Goal: Information Seeking & Learning: Learn about a topic

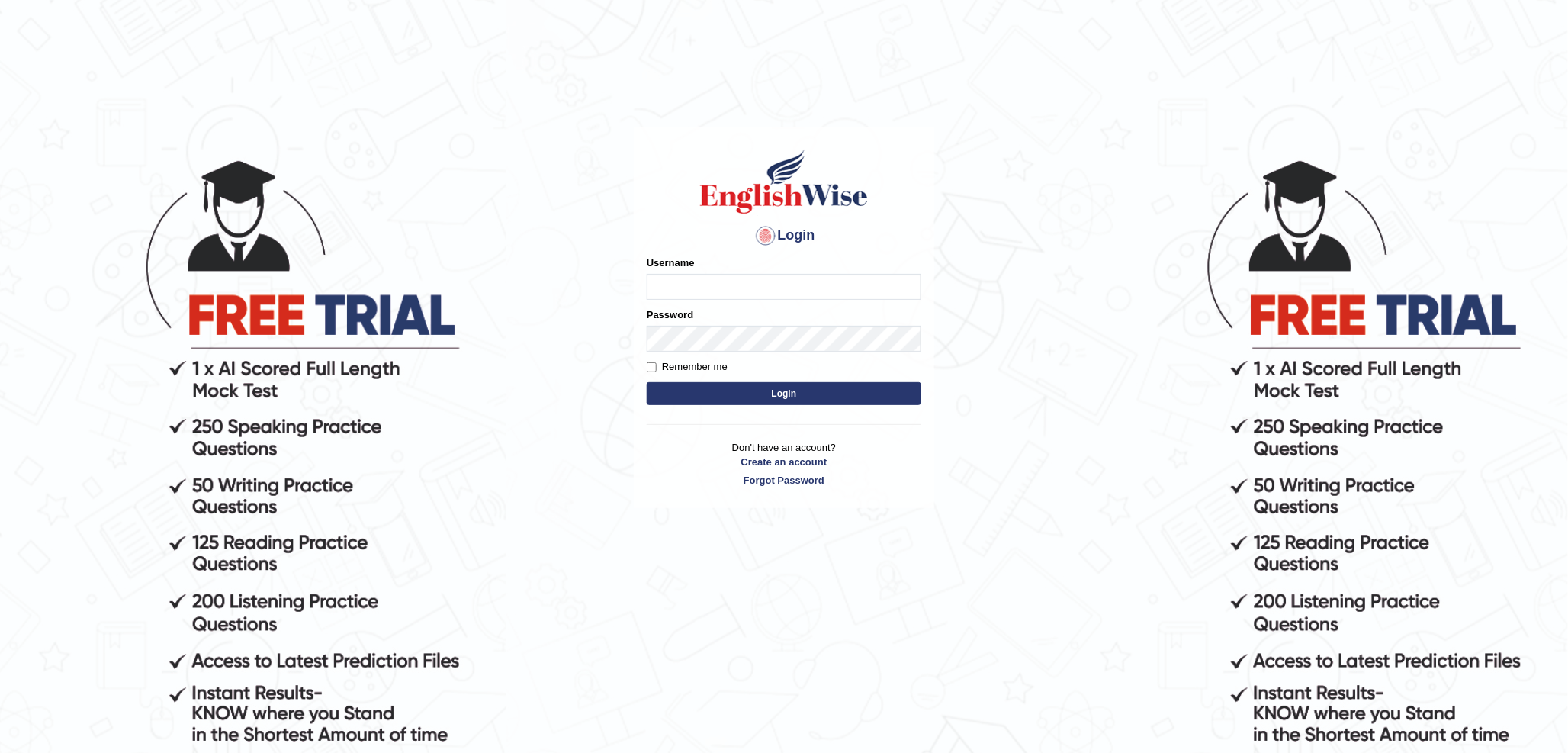
type input "kas60_"
click at [726, 395] on button "Login" at bounding box center [783, 393] width 274 height 23
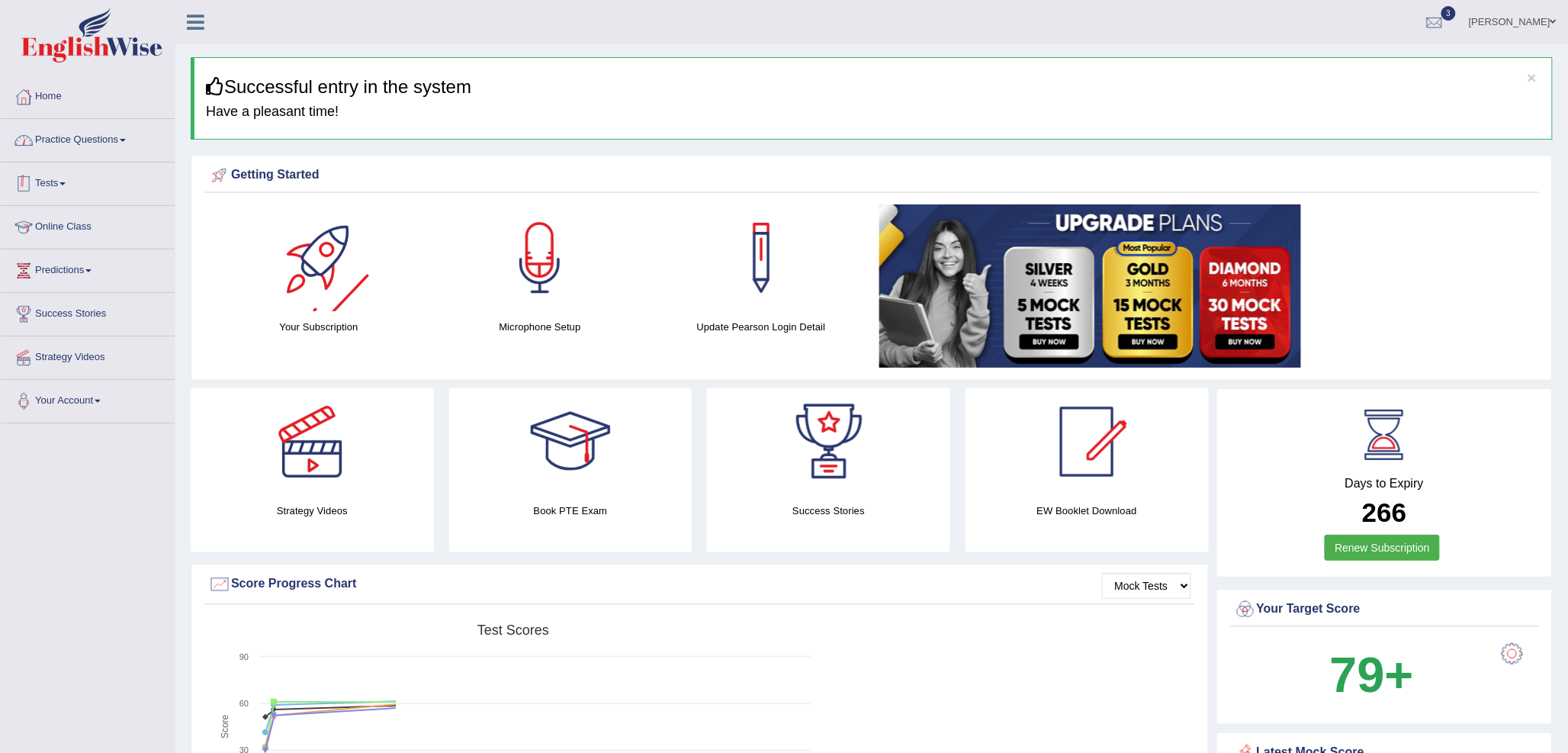
click at [87, 142] on link "Practice Questions" at bounding box center [87, 138] width 174 height 38
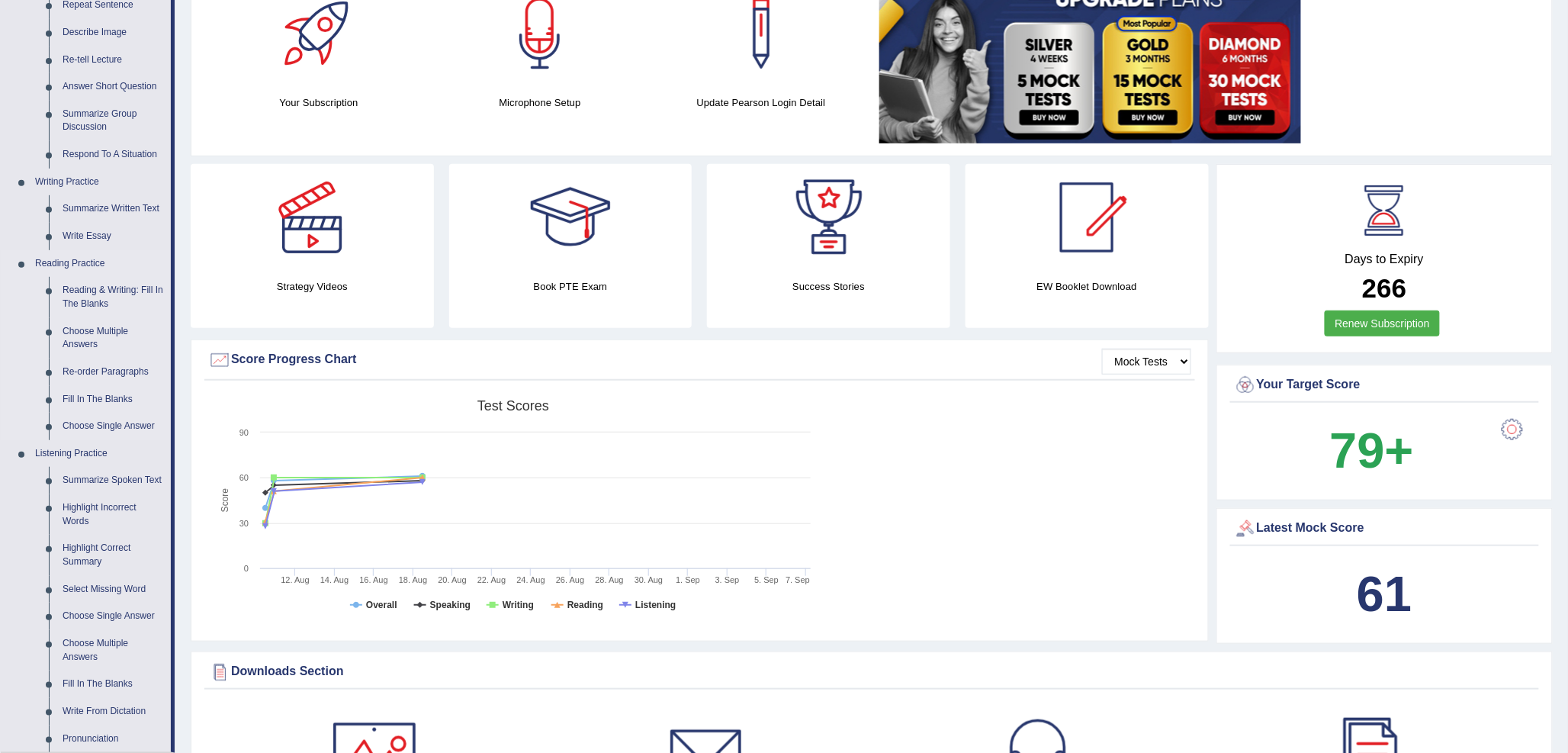
scroll to position [255, 0]
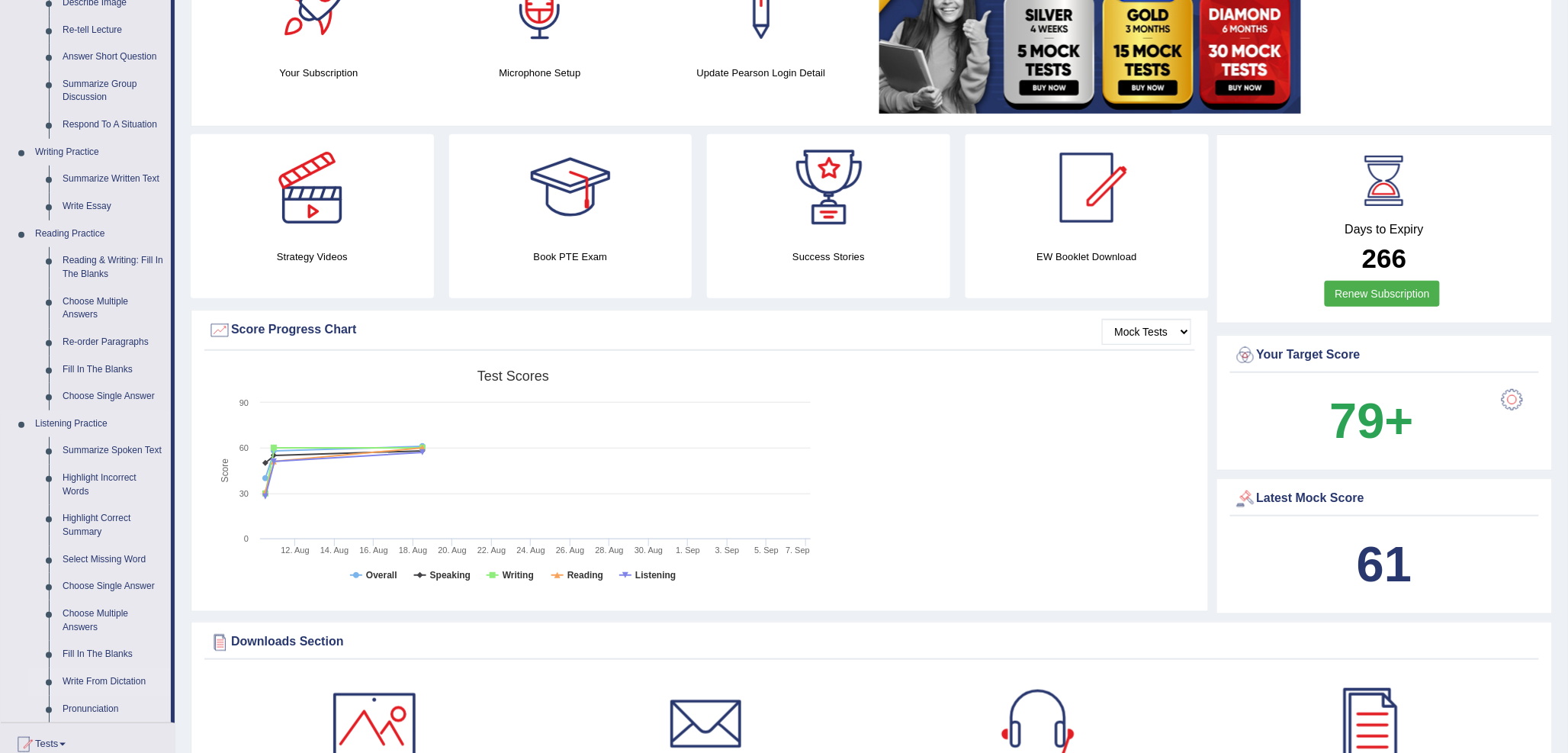
click at [118, 671] on link "Write From Dictation" at bounding box center [113, 682] width 115 height 28
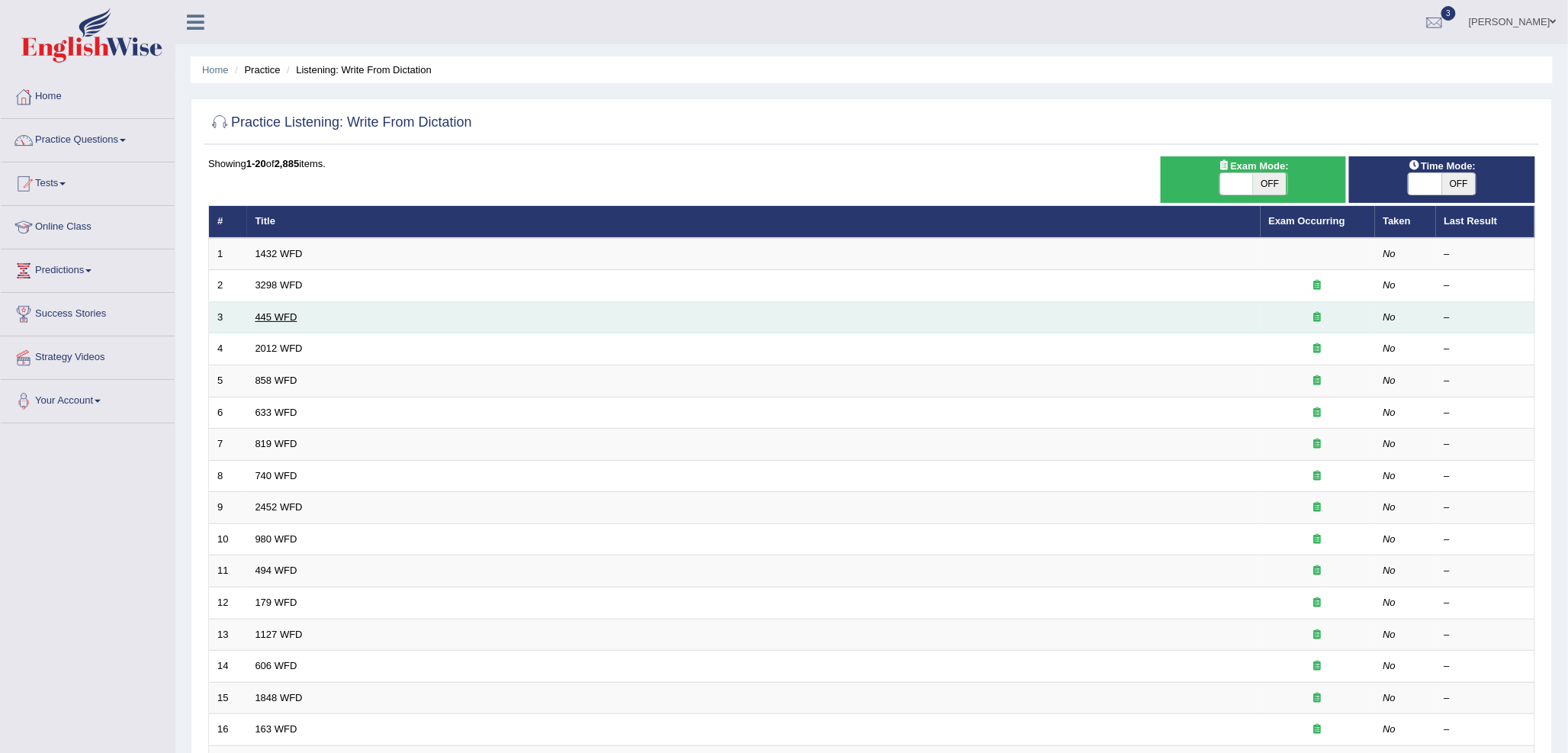
click at [284, 318] on link "445 WFD" at bounding box center [276, 318] width 42 height 12
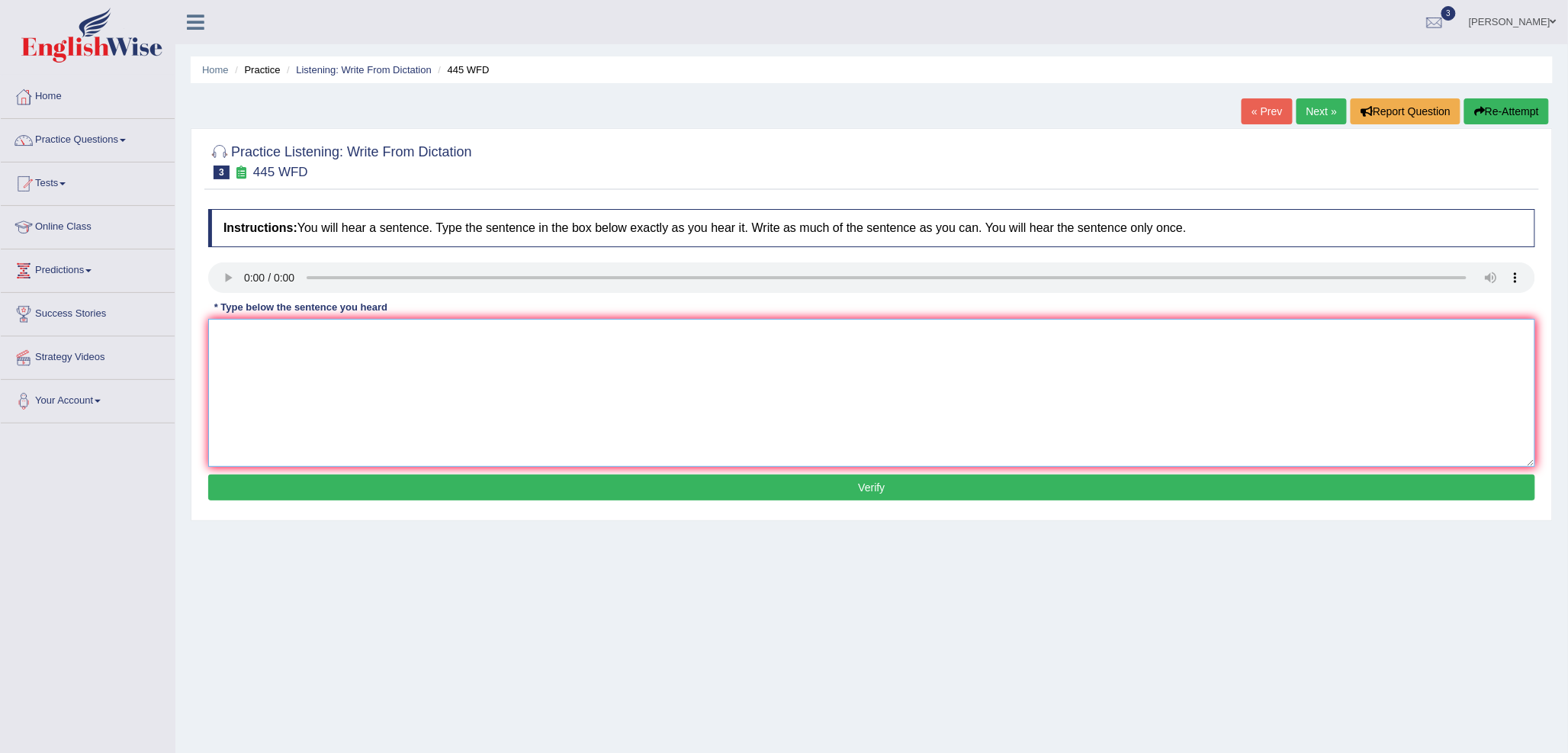
click at [251, 351] on textarea at bounding box center [871, 393] width 1327 height 148
click at [221, 333] on textarea "the american astronomers made a plan to land on mars" at bounding box center [871, 393] width 1327 height 148
click at [308, 334] on textarea "The American astronomers made a plan to land on mars" at bounding box center [871, 393] width 1327 height 148
click at [499, 324] on textarea "The American astrounomers made a plan to land on mars" at bounding box center [871, 393] width 1327 height 148
type textarea "The American astrounomers made a plan to land on mars."
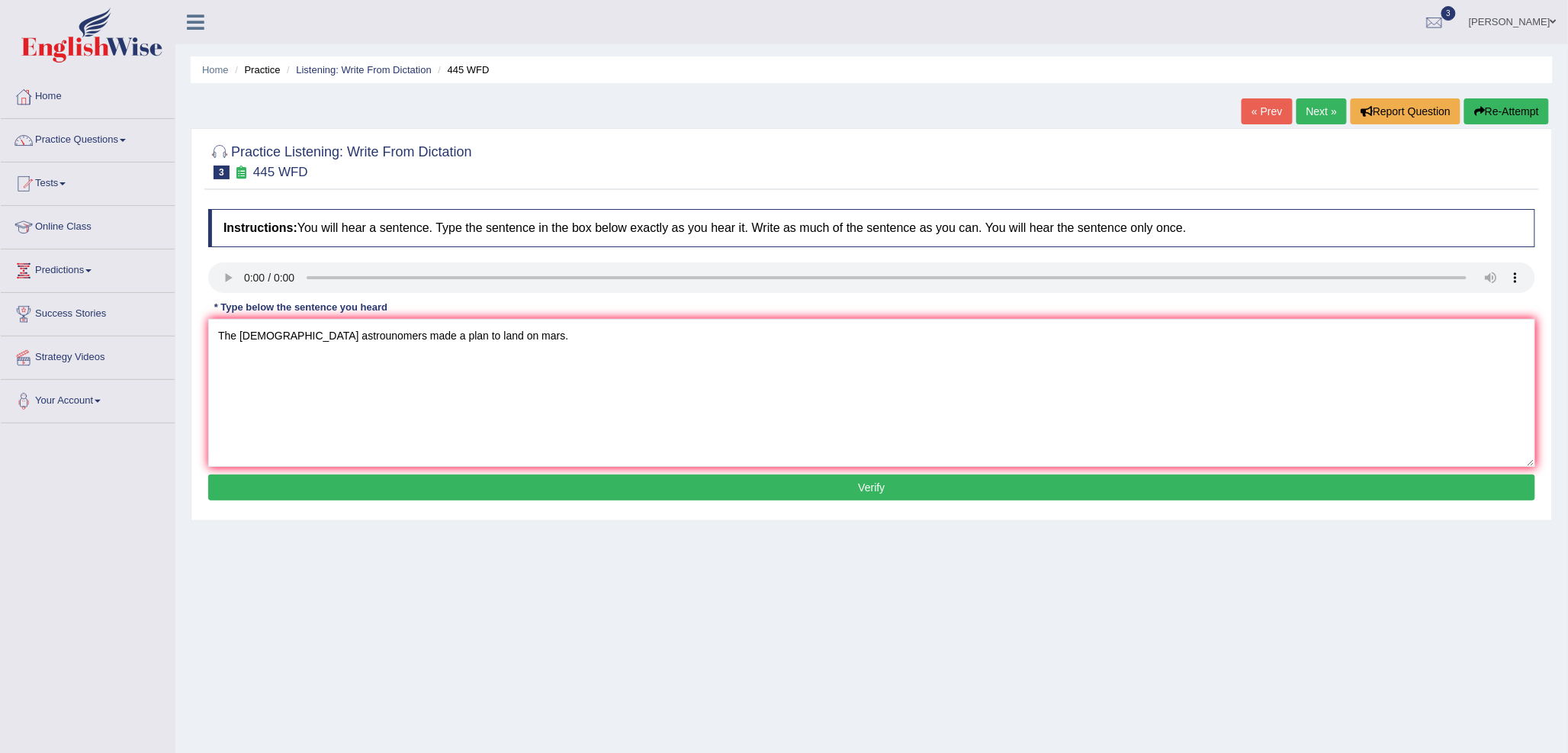
click at [466, 486] on button "Verify" at bounding box center [871, 488] width 1327 height 26
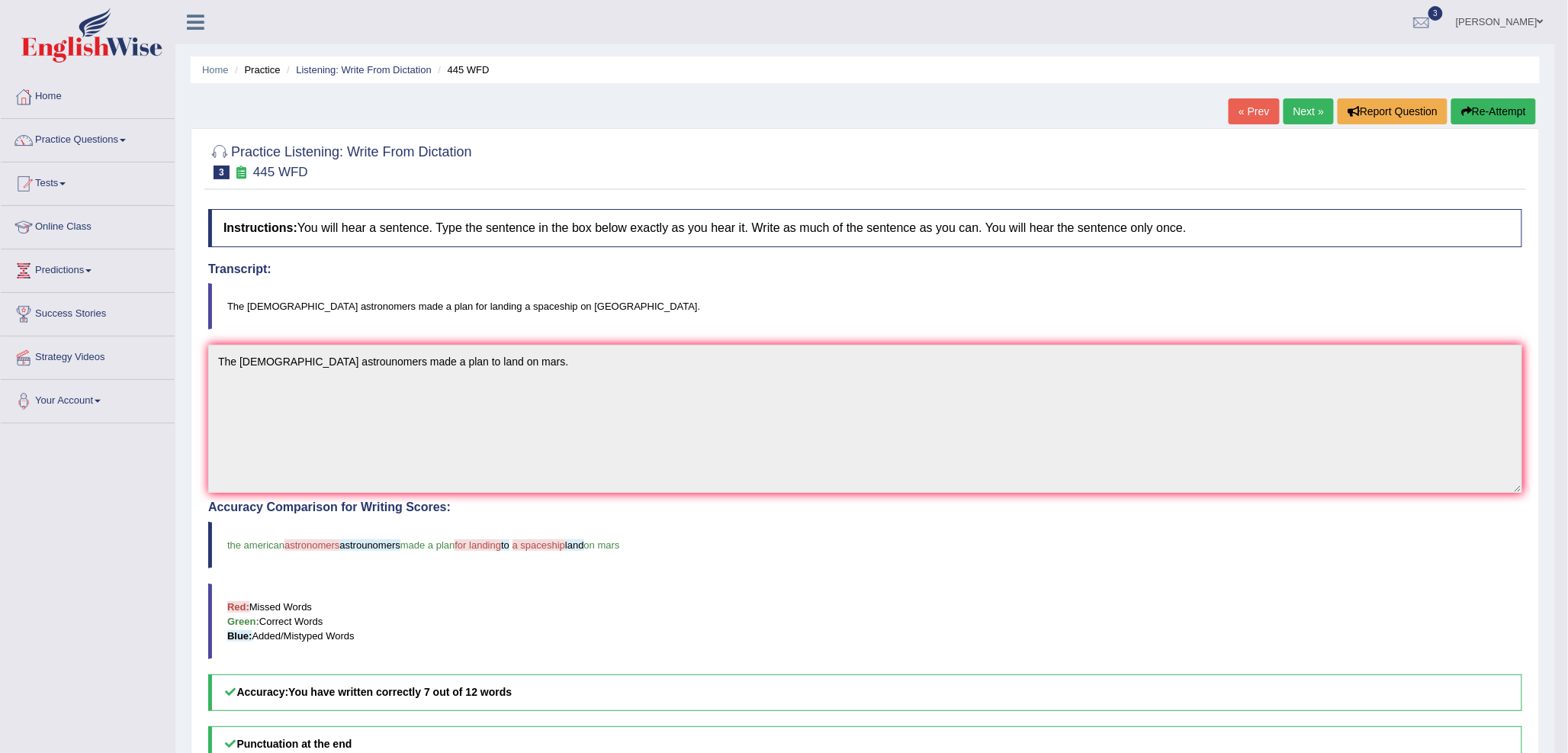
click at [1477, 108] on button "Re-Attempt" at bounding box center [1493, 111] width 84 height 26
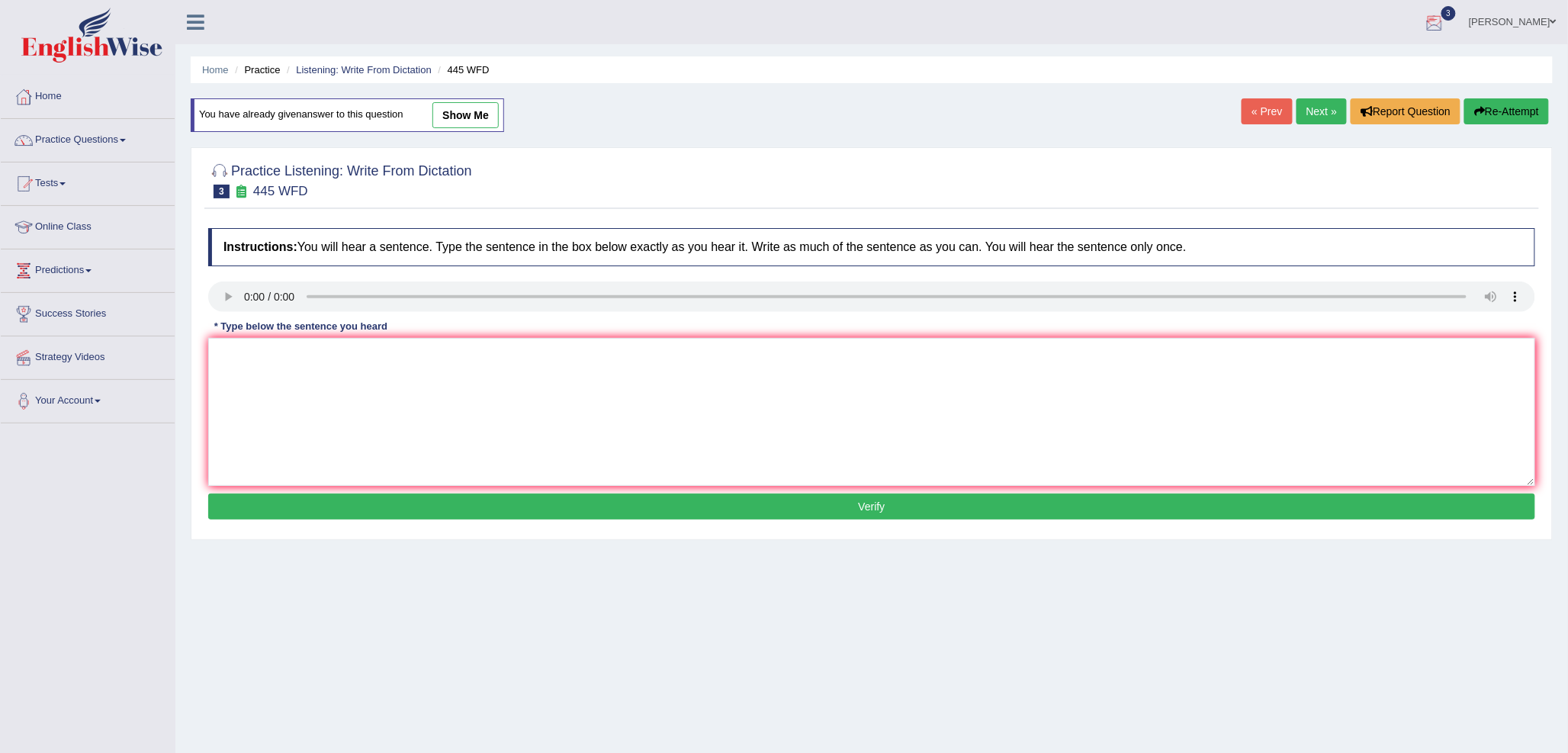
click at [1307, 115] on link "Next »" at bounding box center [1321, 111] width 50 height 26
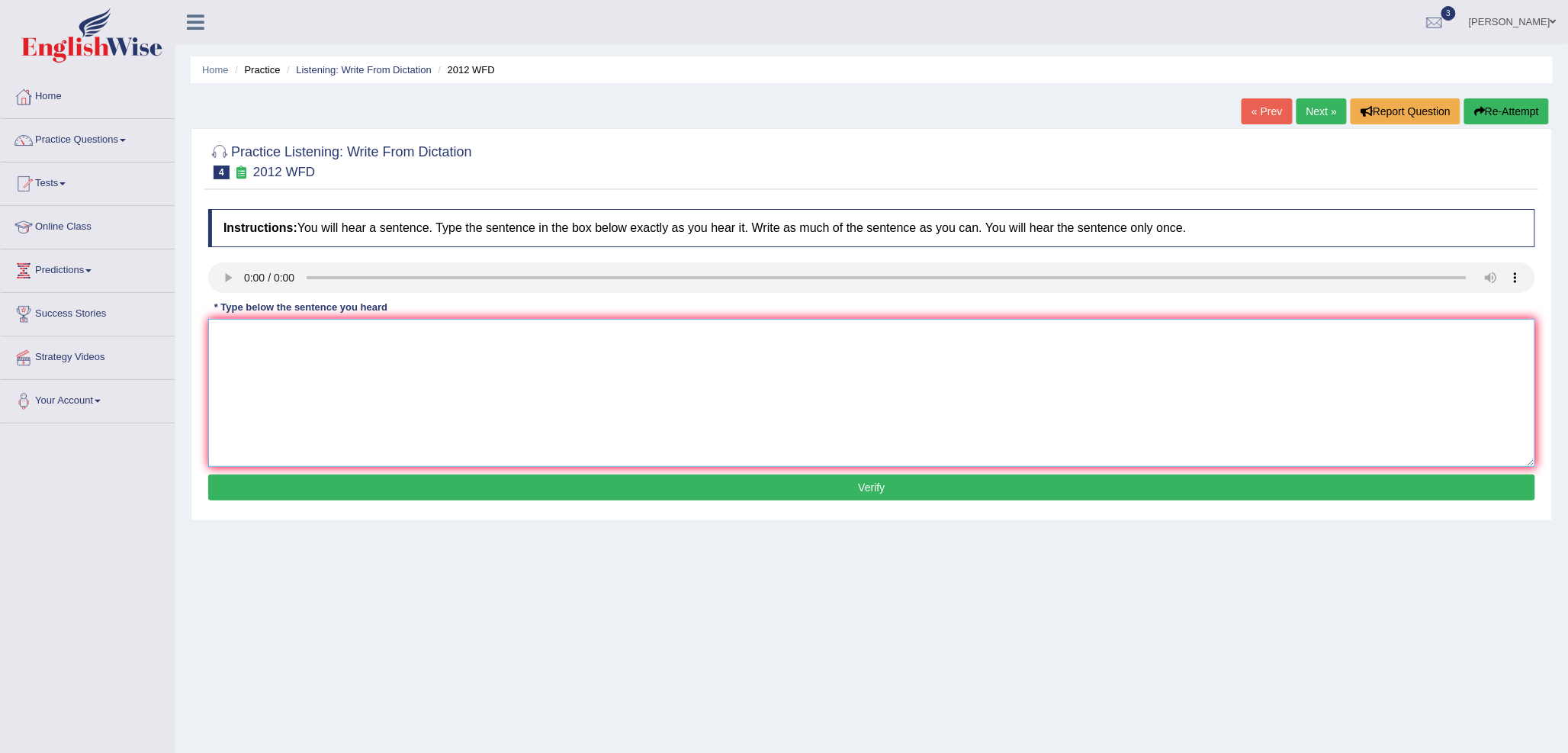
click at [278, 345] on textarea at bounding box center [871, 393] width 1327 height 148
type textarea "There is a great deal of debat on this topic."
click at [466, 482] on button "Verify" at bounding box center [871, 488] width 1327 height 26
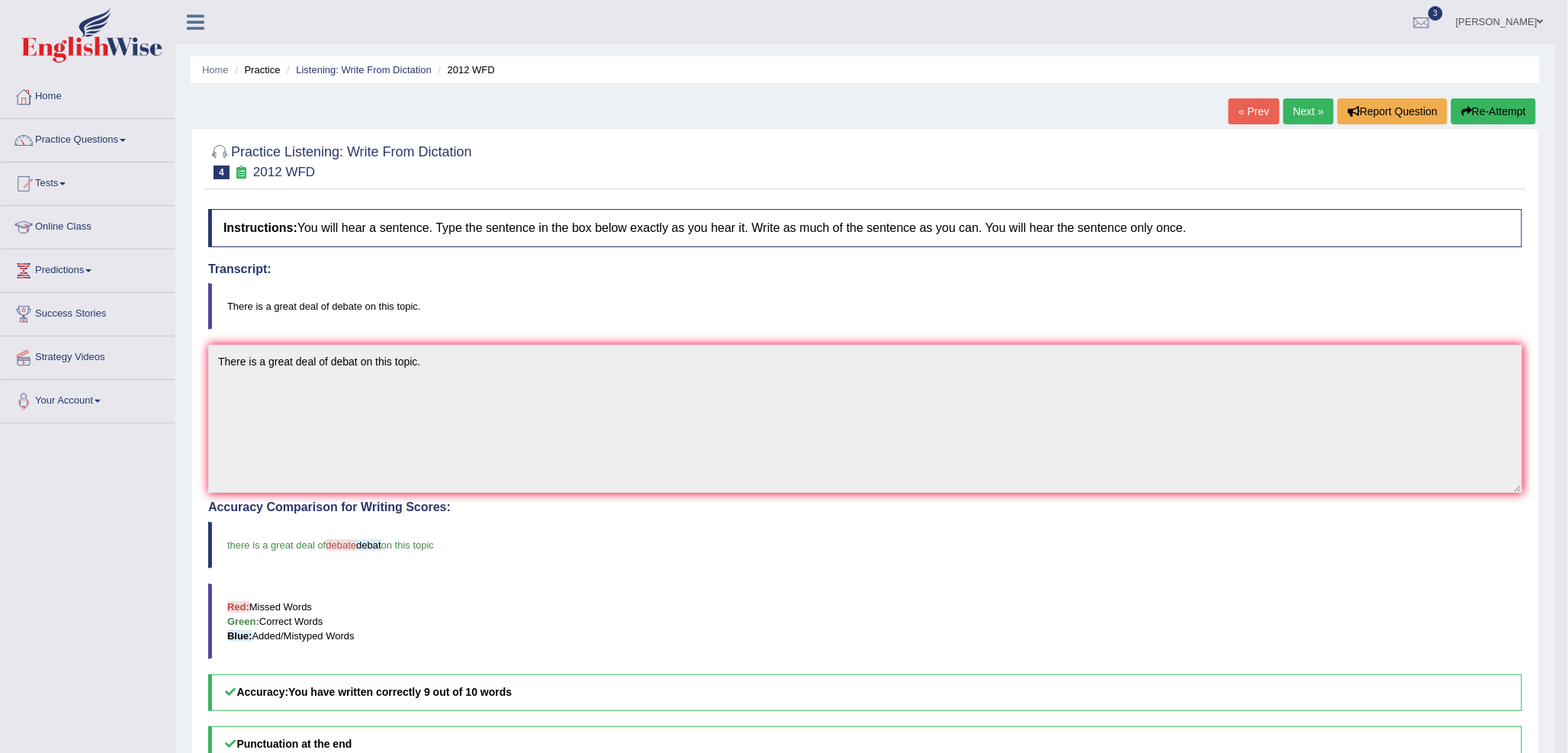
click at [1295, 104] on link "Next »" at bounding box center [1309, 111] width 50 height 26
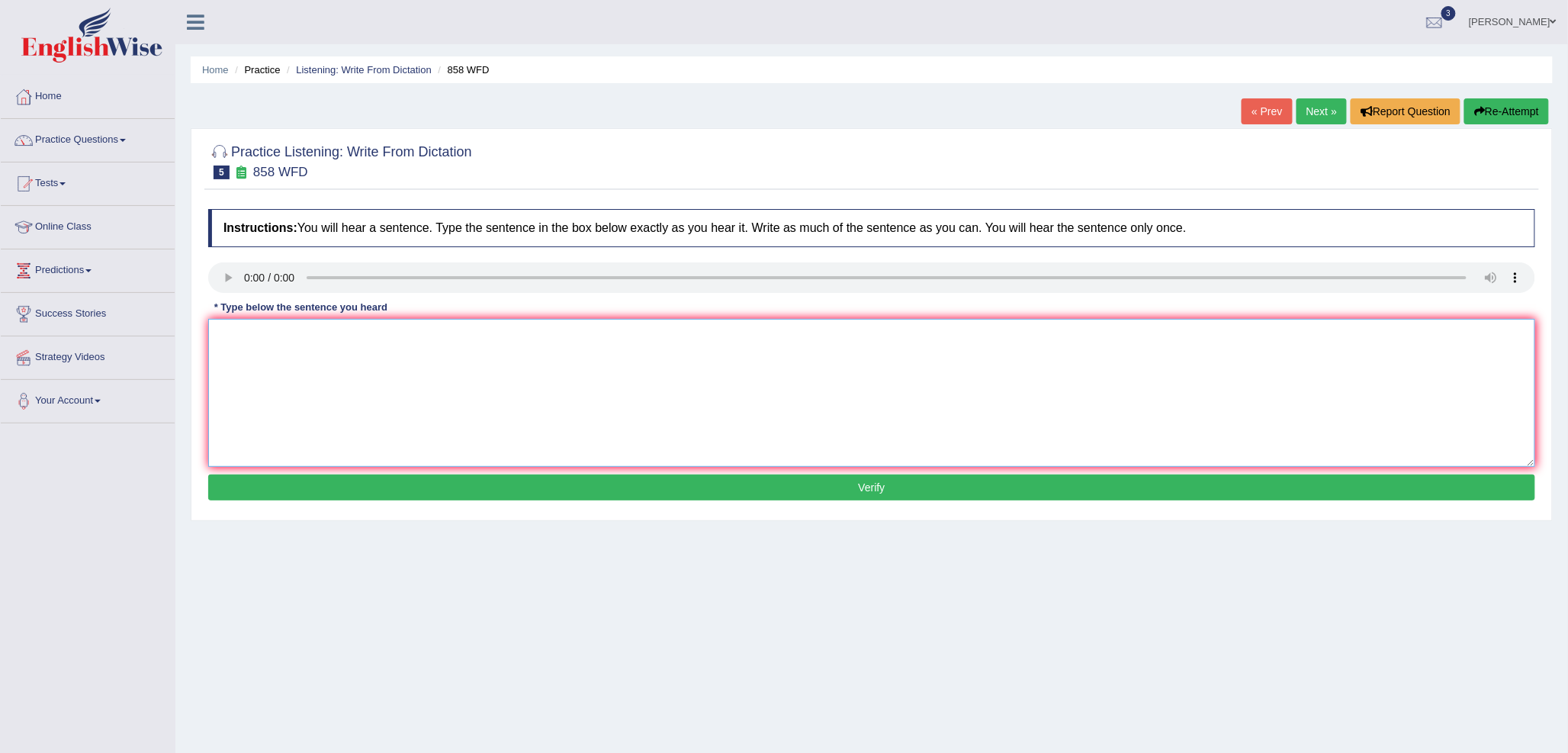
click at [322, 349] on textarea at bounding box center [871, 393] width 1327 height 148
click at [222, 331] on textarea "the year of ship effects of historican art effects." at bounding box center [871, 393] width 1327 height 148
type textarea "The year of ship effects of historican art effects."
click at [322, 482] on button "Verify" at bounding box center [871, 488] width 1327 height 26
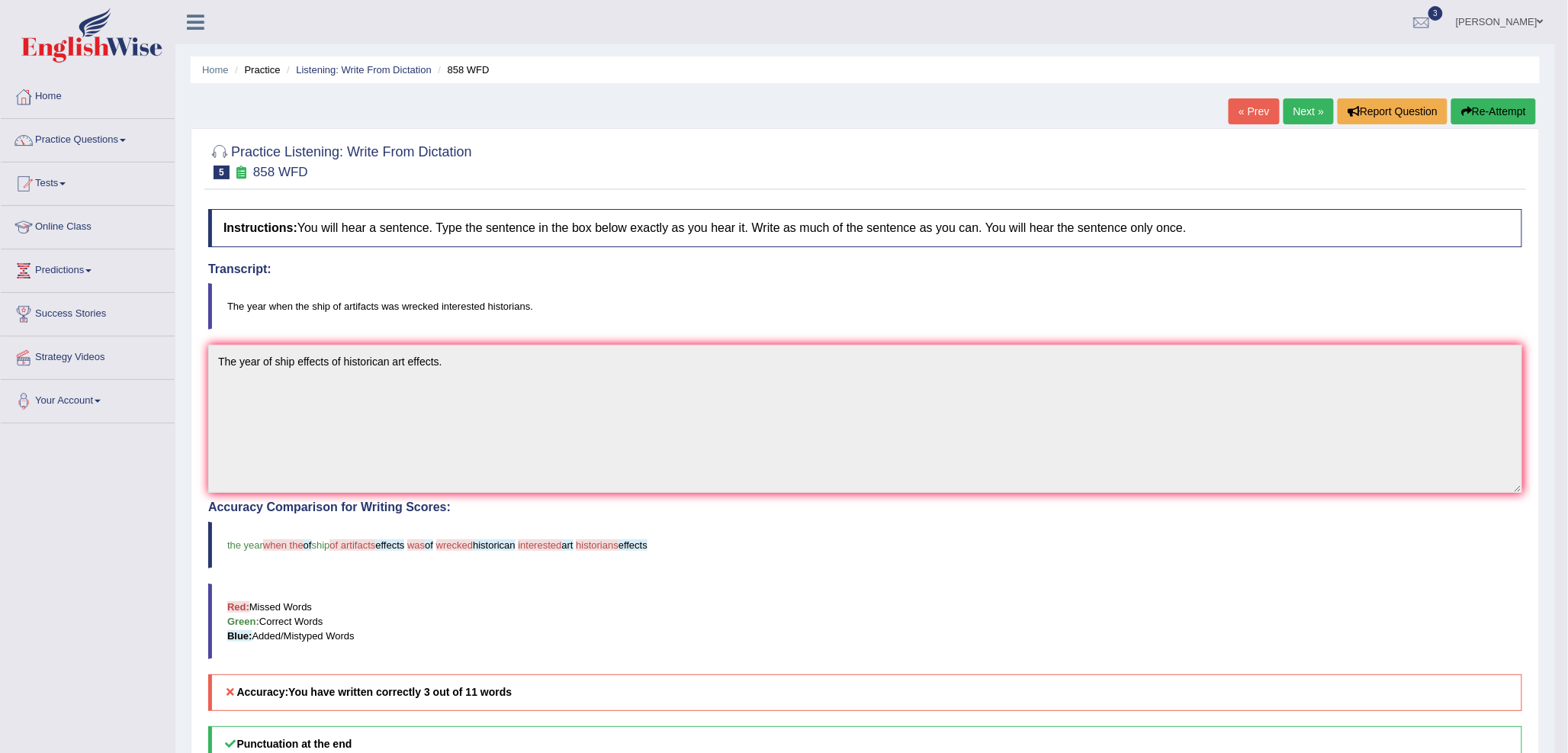
click at [1465, 109] on icon "button" at bounding box center [1466, 111] width 11 height 11
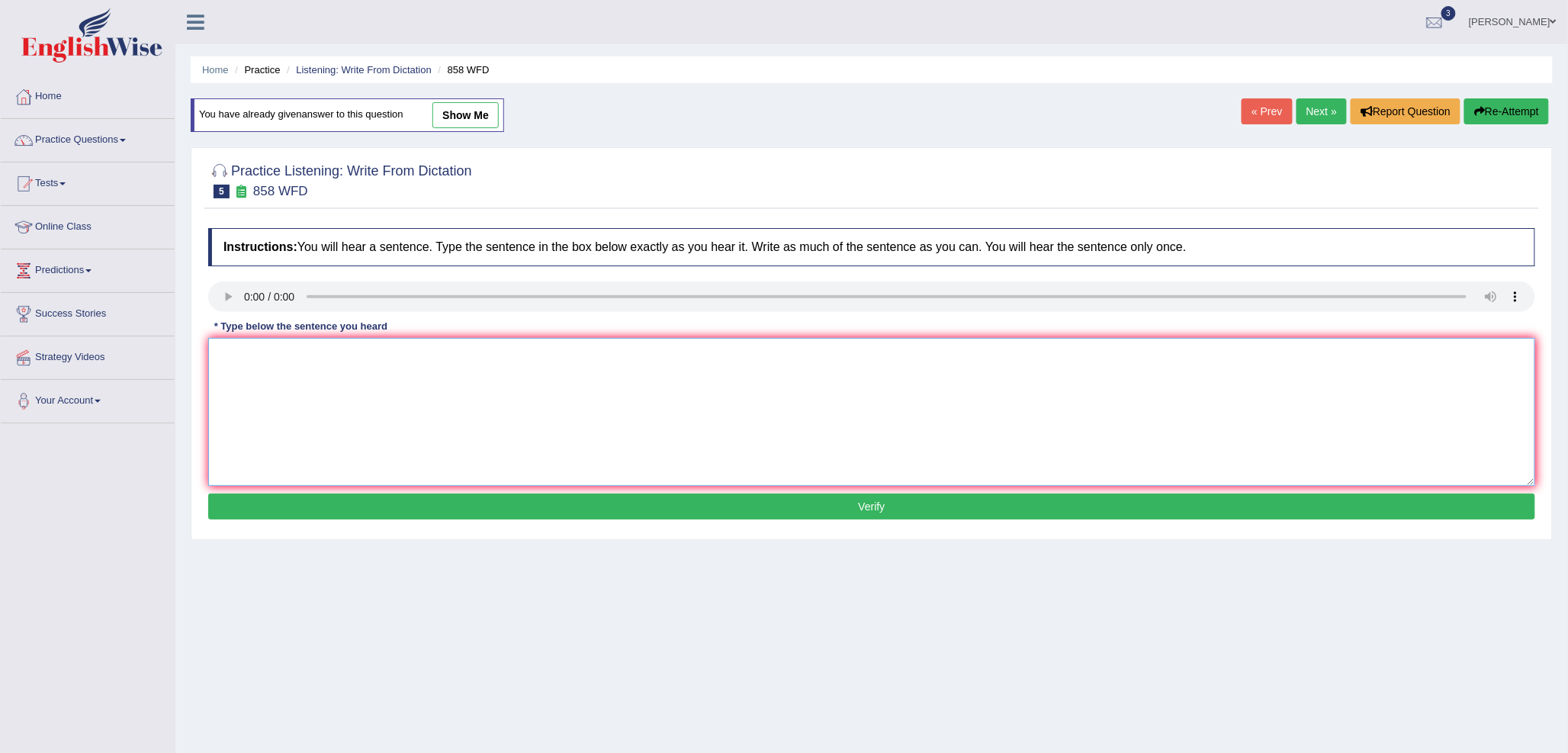
click at [274, 387] on textarea at bounding box center [871, 412] width 1327 height 148
click at [223, 356] on textarea "the year of ship effects was an art of wrecked historian." at bounding box center [871, 412] width 1327 height 148
type textarea "The year of ship effects was an art of wrecked historian."
click at [450, 506] on button "Verify" at bounding box center [871, 506] width 1327 height 26
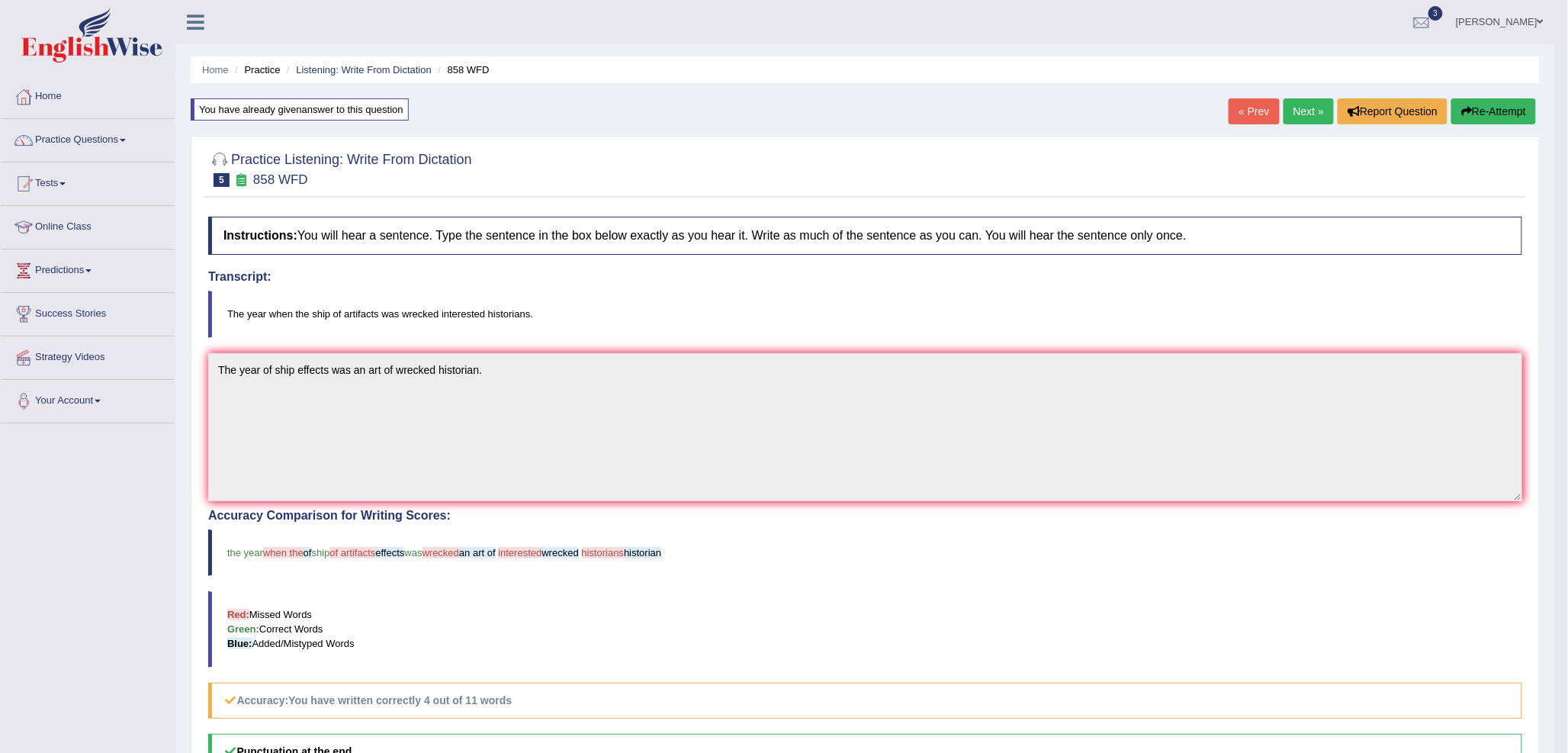
click at [1317, 114] on link "Next »" at bounding box center [1309, 111] width 50 height 26
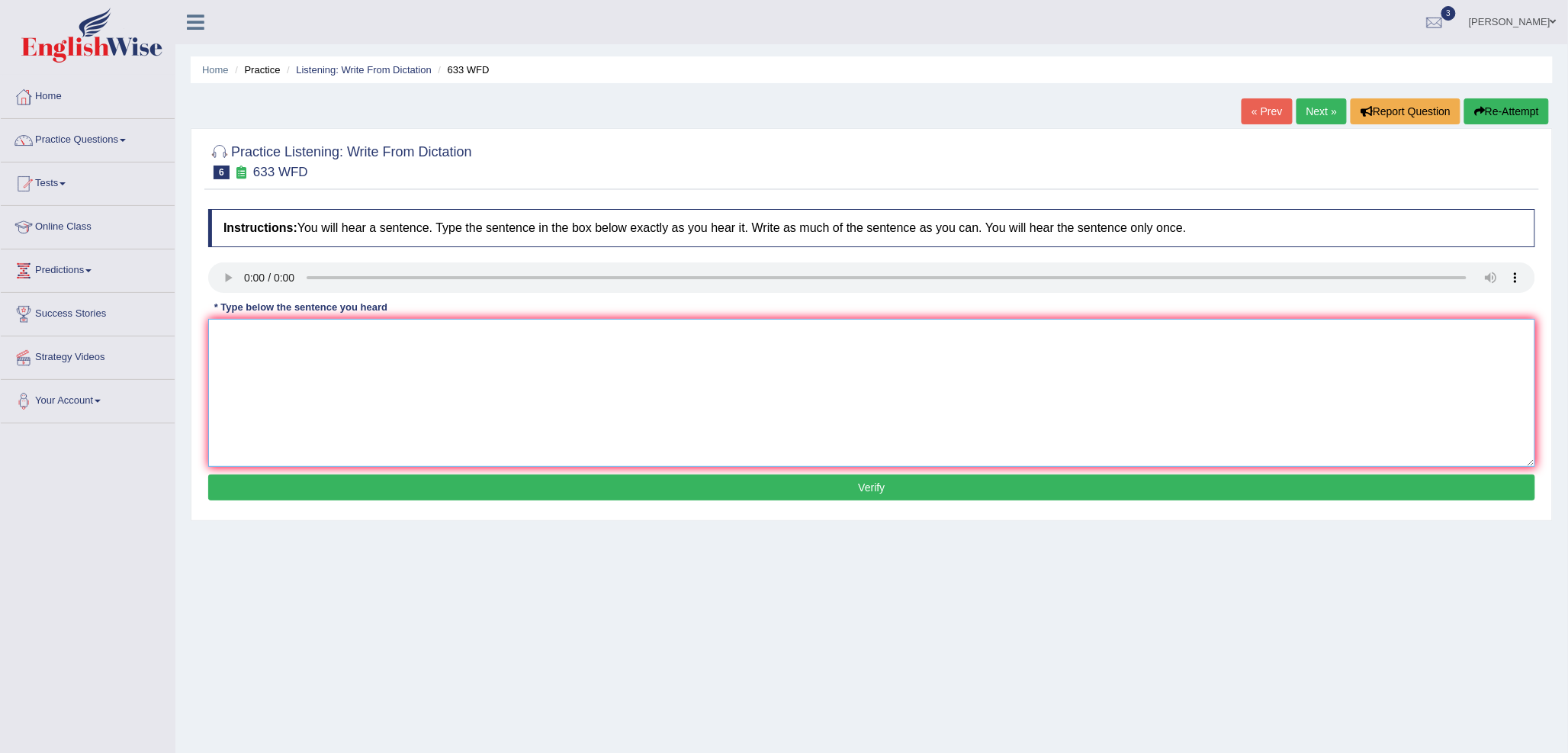
click at [307, 361] on textarea at bounding box center [871, 393] width 1327 height 148
click at [298, 336] on textarea "Reasearch show that excercising makes us feel better." at bounding box center [871, 393] width 1327 height 148
type textarea "Reasearch shows that excercising makes us feel better."
click at [474, 485] on button "Verify" at bounding box center [871, 488] width 1327 height 26
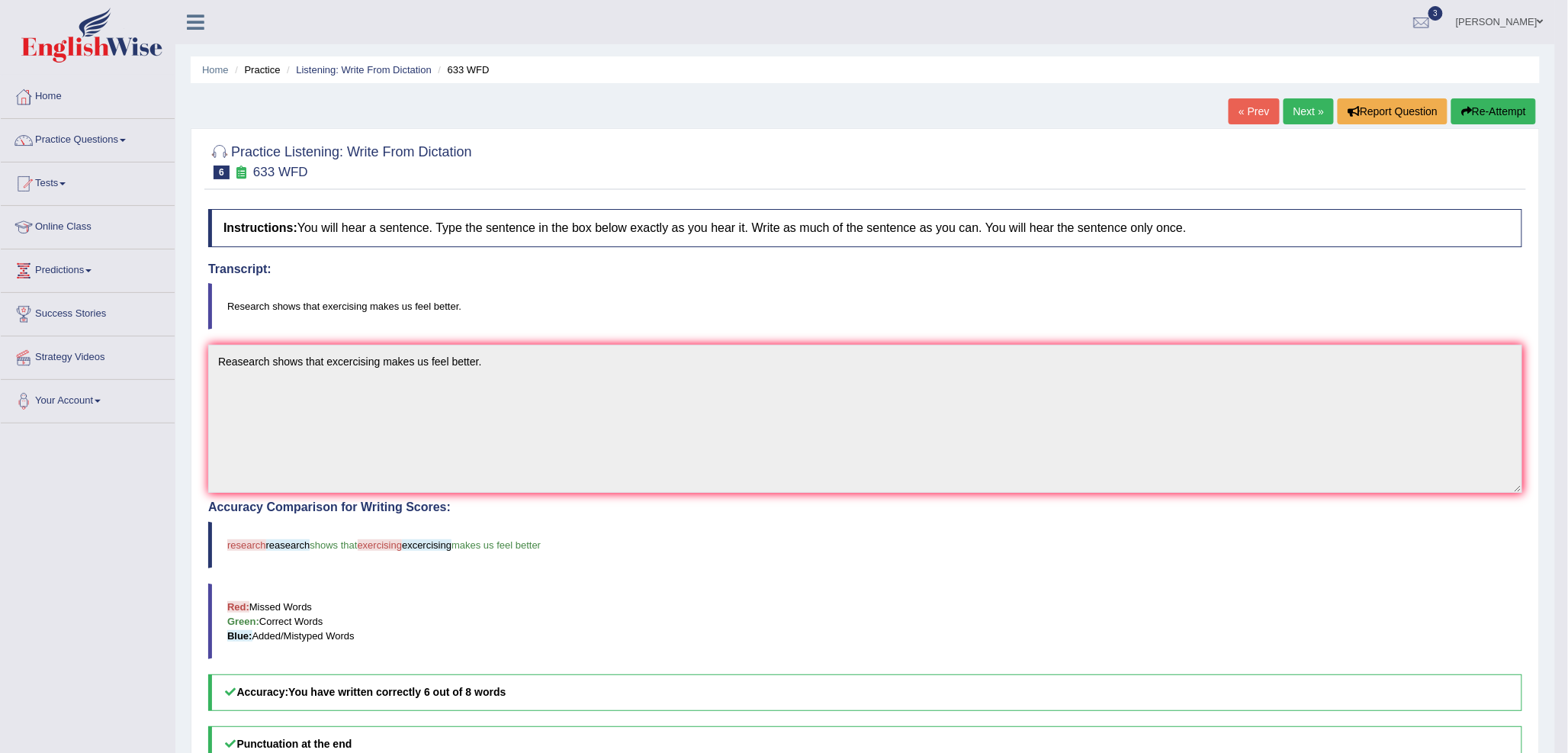
click at [1291, 116] on link "Next »" at bounding box center [1309, 111] width 50 height 26
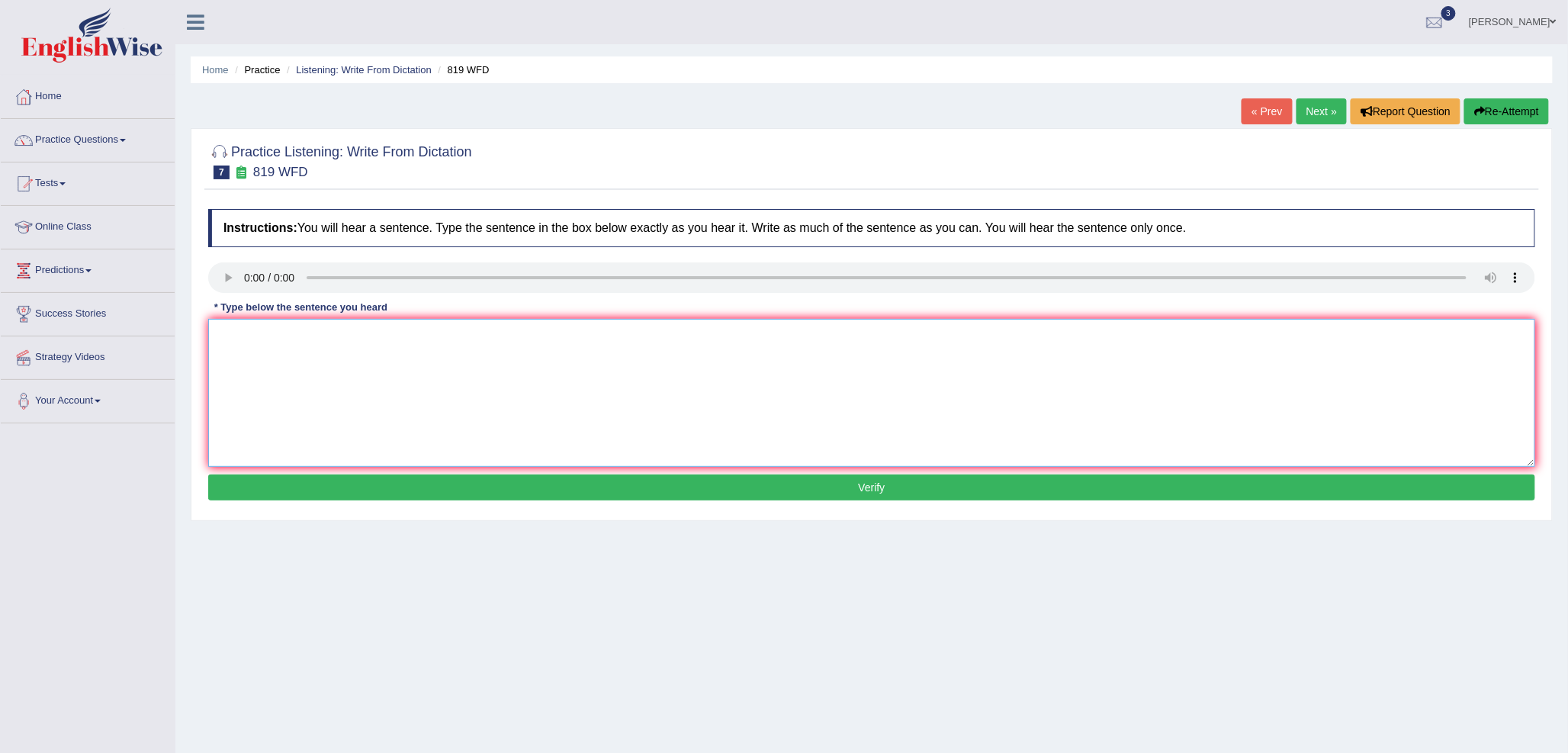
click at [351, 400] on textarea at bounding box center [871, 393] width 1327 height 148
type textarea "Plants are continued to grow throughout their lives."
click at [488, 486] on button "Verify" at bounding box center [871, 488] width 1327 height 26
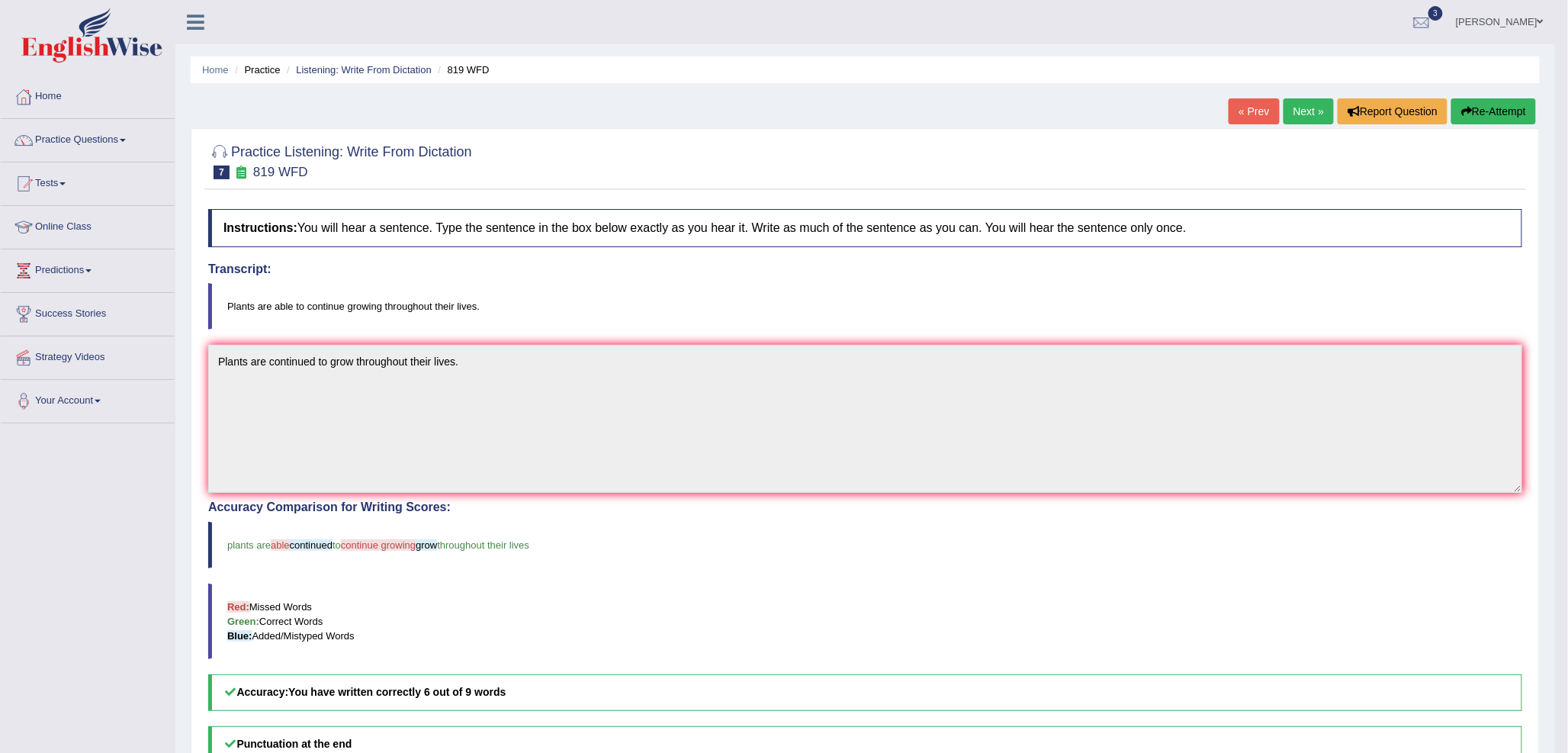
click at [1307, 111] on link "Next »" at bounding box center [1309, 111] width 50 height 26
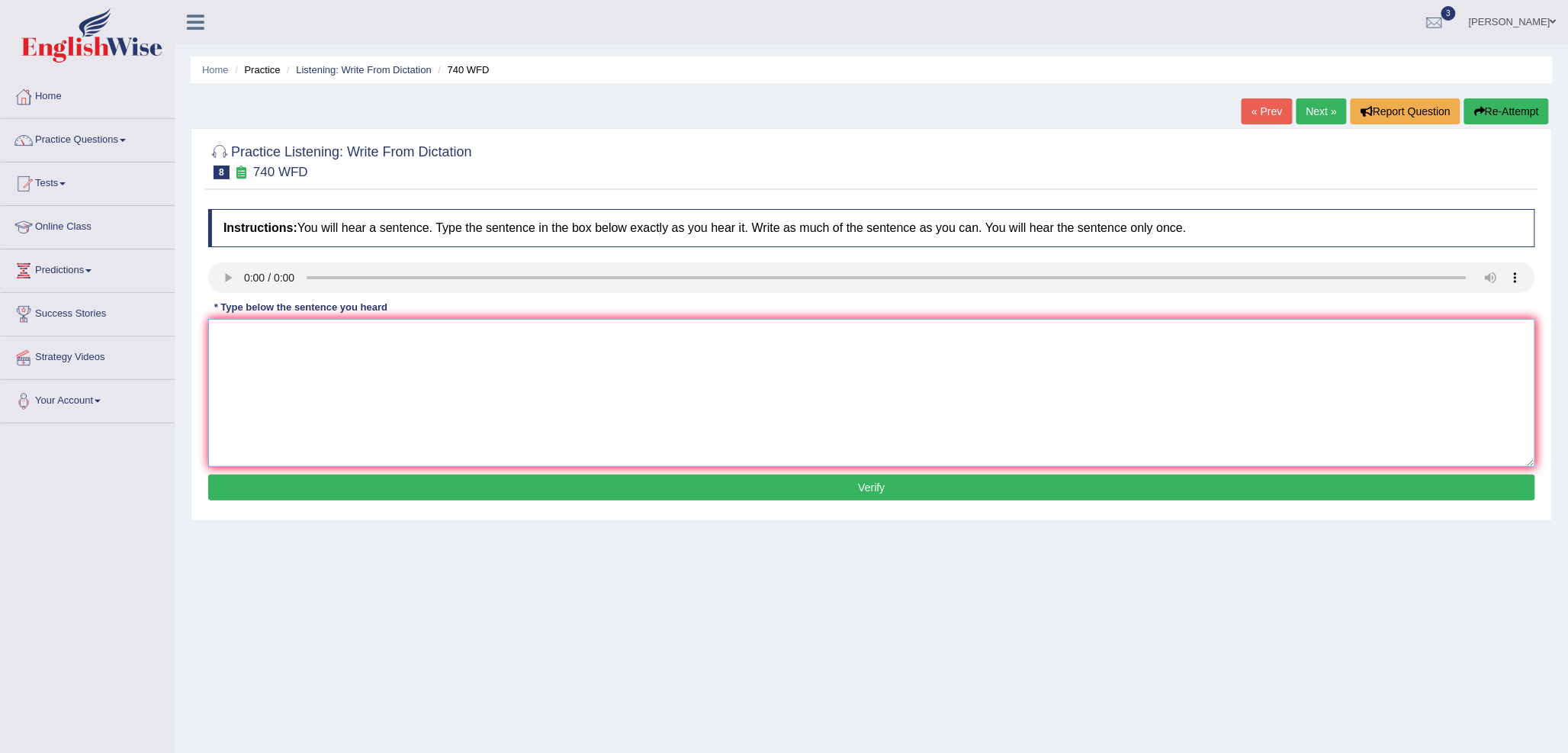
click at [255, 357] on textarea at bounding box center [871, 393] width 1327 height 148
type textarea "t"
type textarea "A series of observations are carried out during the class room."
click at [436, 484] on button "Verify" at bounding box center [871, 488] width 1327 height 26
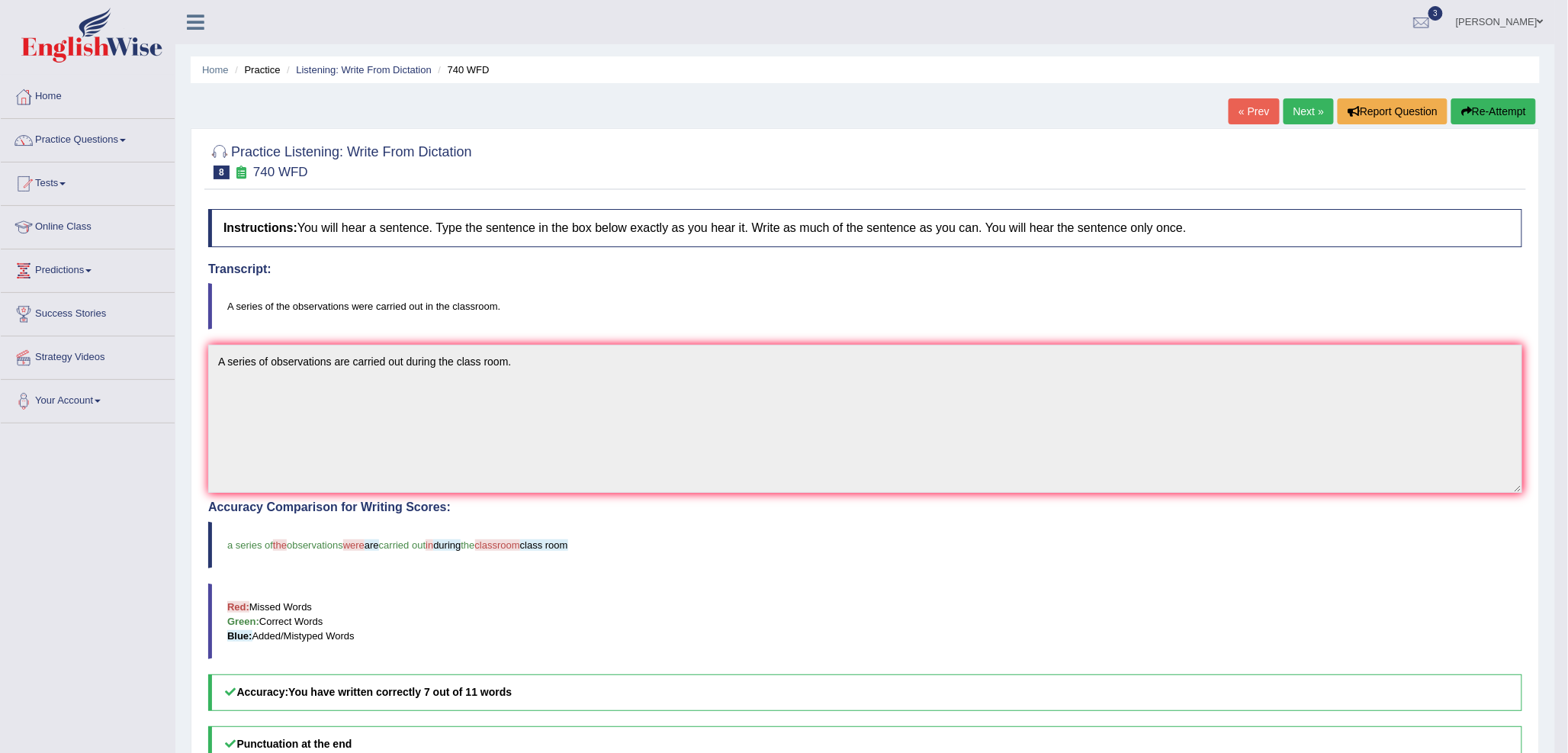
click at [1308, 114] on link "Next »" at bounding box center [1309, 111] width 50 height 26
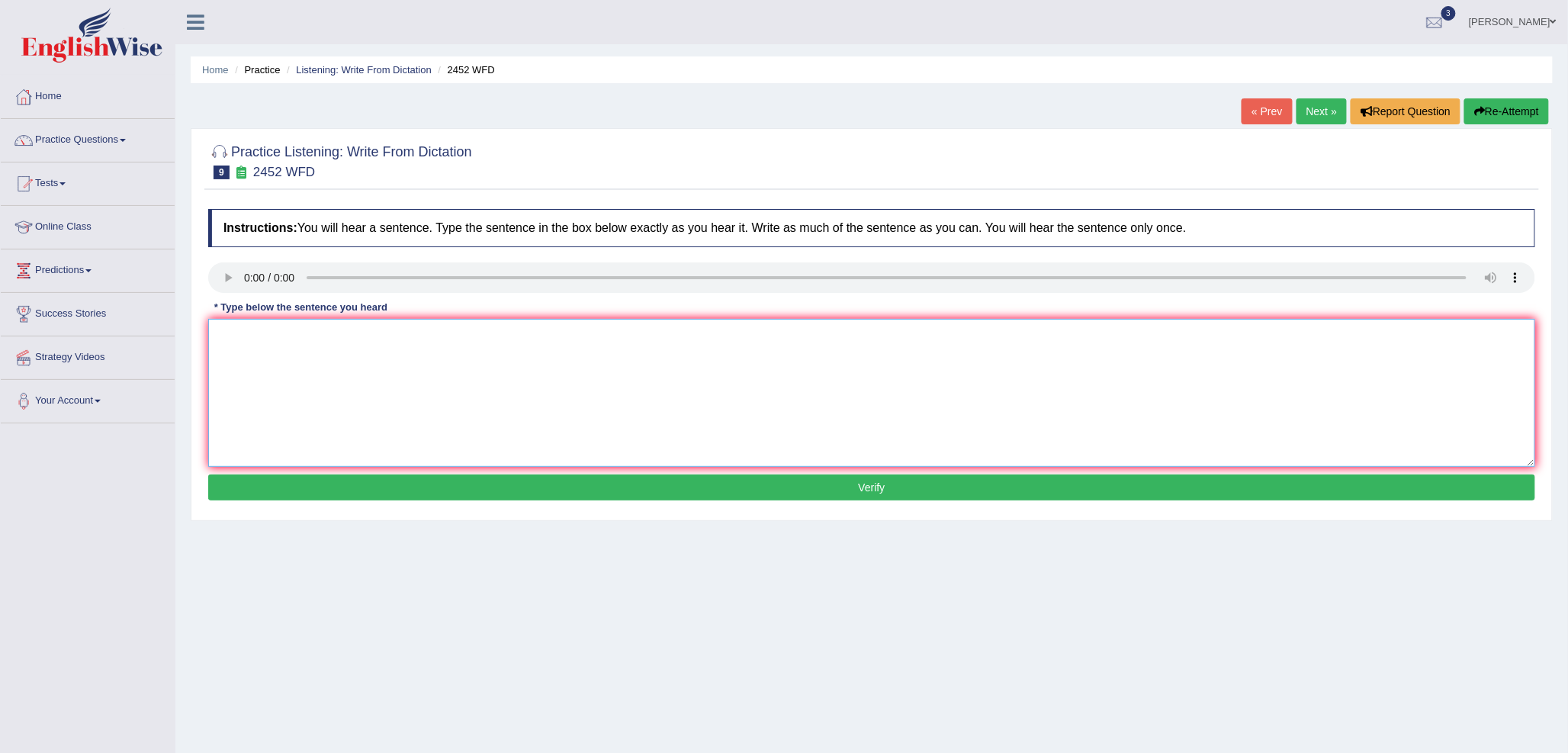
click at [466, 390] on textarea at bounding box center [871, 393] width 1327 height 148
click at [278, 344] on textarea at bounding box center [871, 393] width 1327 height 148
type textarea "It is the debate about the value of knowledge."
click at [431, 481] on button "Verify" at bounding box center [871, 488] width 1327 height 26
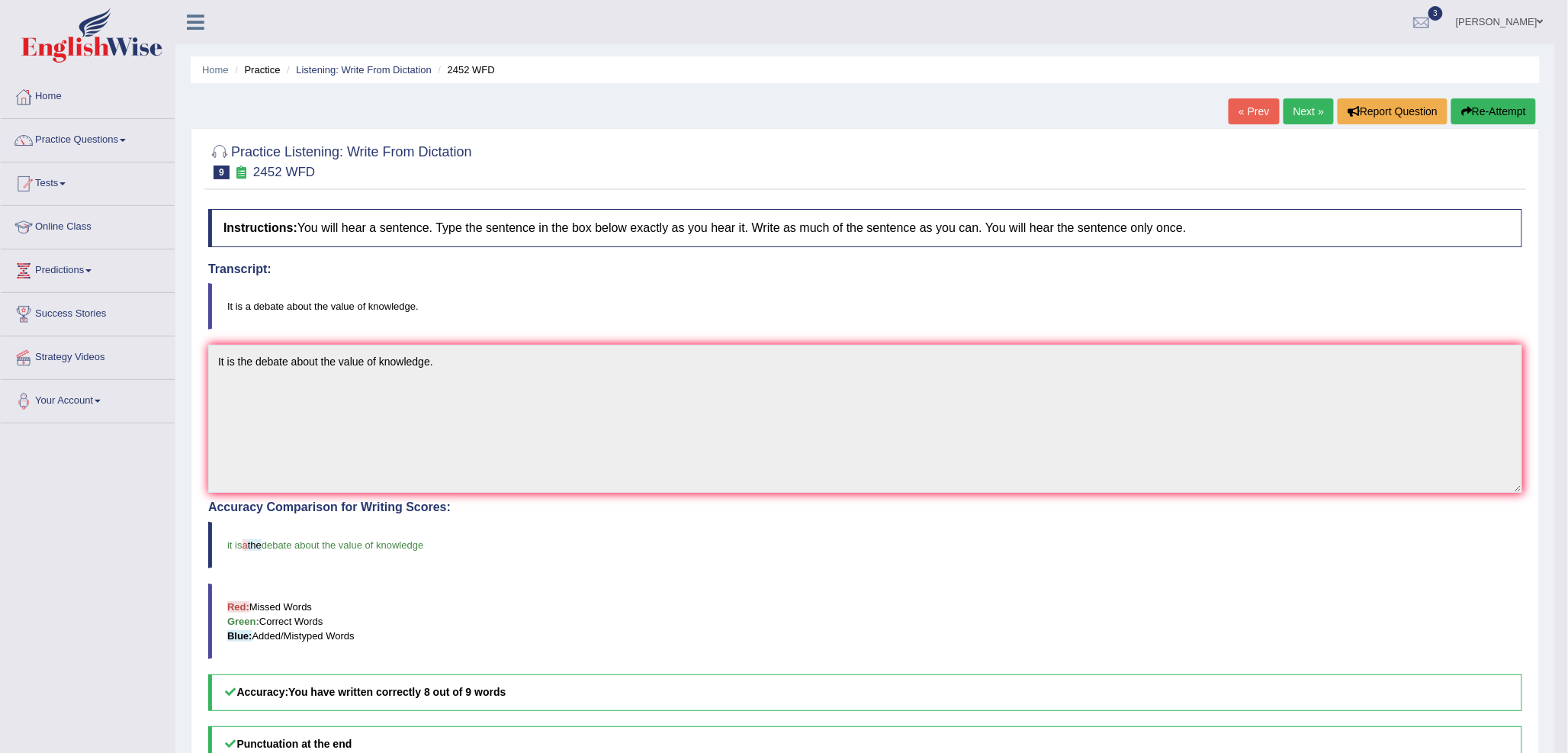
click at [1308, 110] on link "Next »" at bounding box center [1309, 111] width 50 height 26
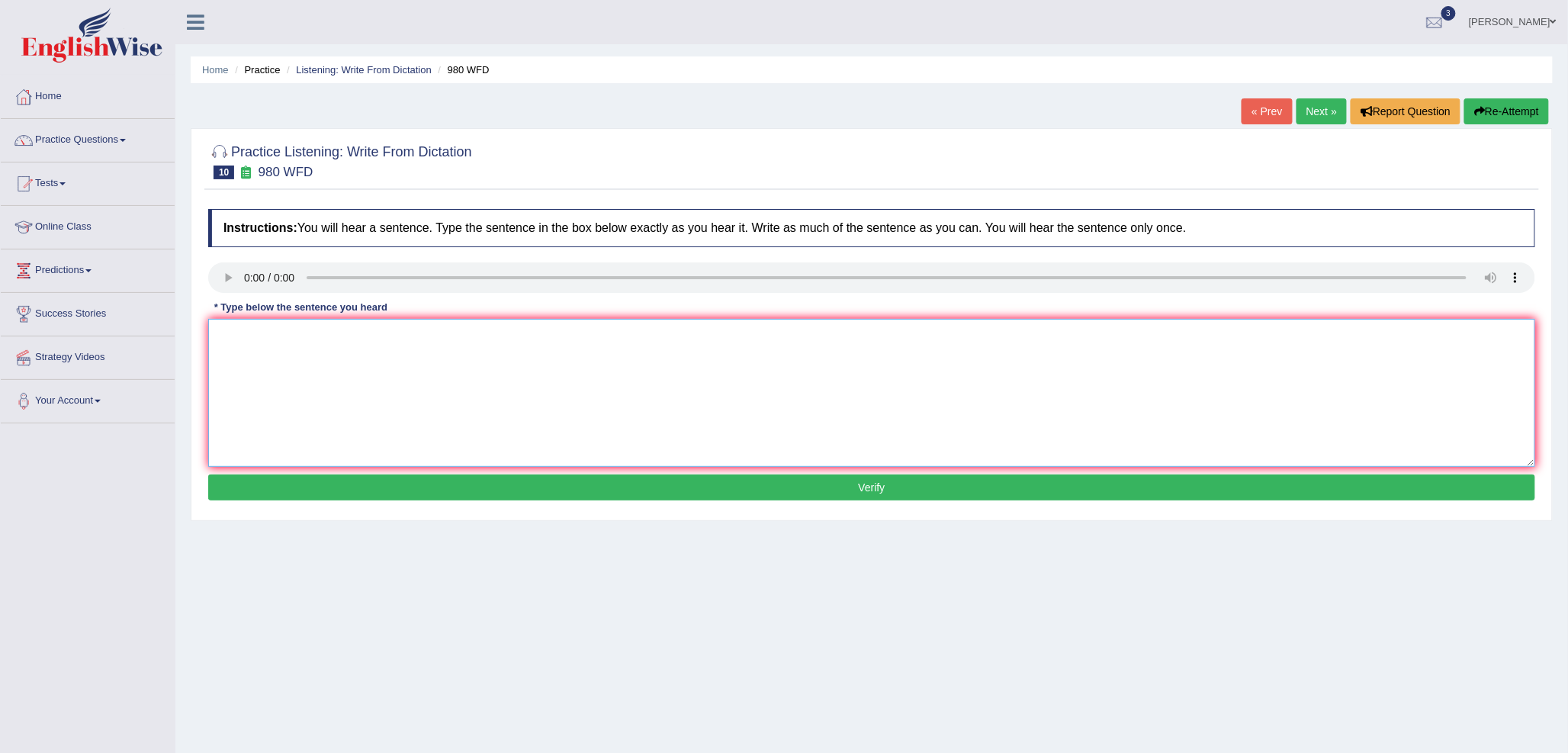
click at [271, 384] on textarea at bounding box center [871, 393] width 1327 height 148
type textarea "Your ideas have been discussed and debated in"
click at [482, 479] on button "Verify" at bounding box center [871, 488] width 1327 height 26
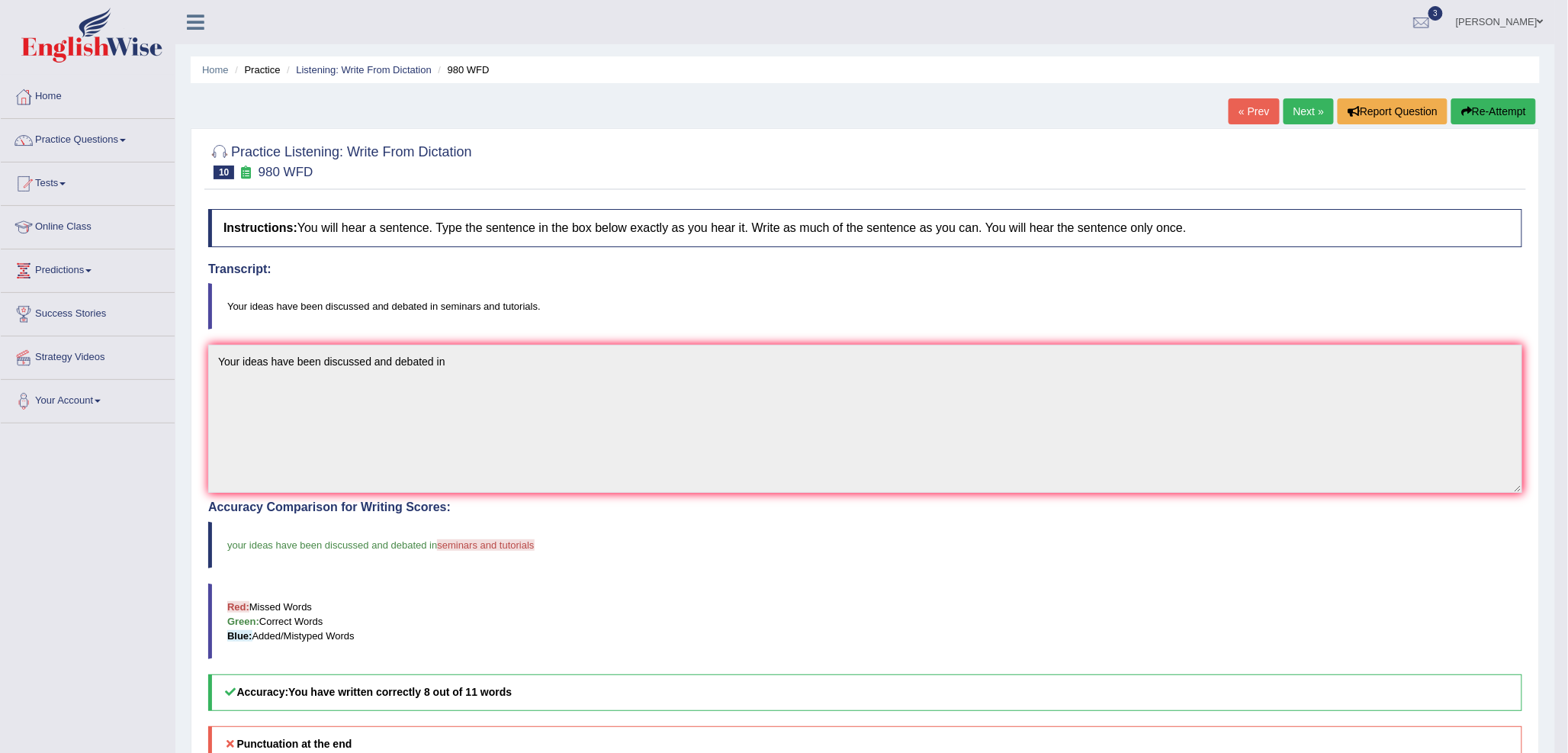
click at [1293, 113] on link "Next »" at bounding box center [1309, 111] width 50 height 26
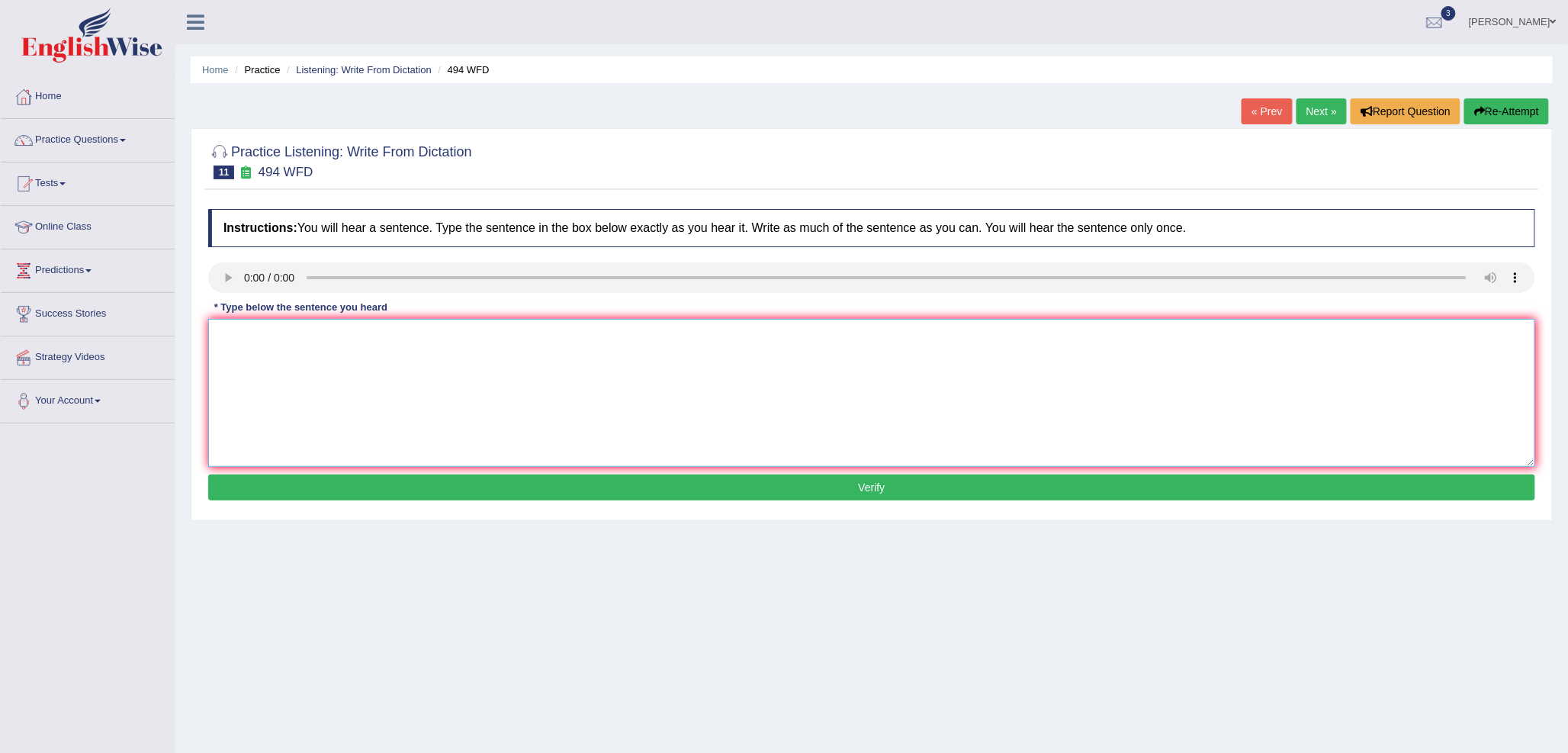
click at [264, 364] on textarea at bounding box center [871, 393] width 1327 height 148
click at [220, 333] on textarea "the vocubulary in a specific field is called jourgan" at bounding box center [871, 393] width 1327 height 148
click at [489, 336] on textarea "The vocubulary in a specific field is called jourgan" at bounding box center [871, 393] width 1327 height 148
click at [412, 331] on textarea "The vocubulary in a specific field is called jourgan." at bounding box center [871, 393] width 1327 height 148
type textarea "The vocubulary in a specific field is called the jourgan."
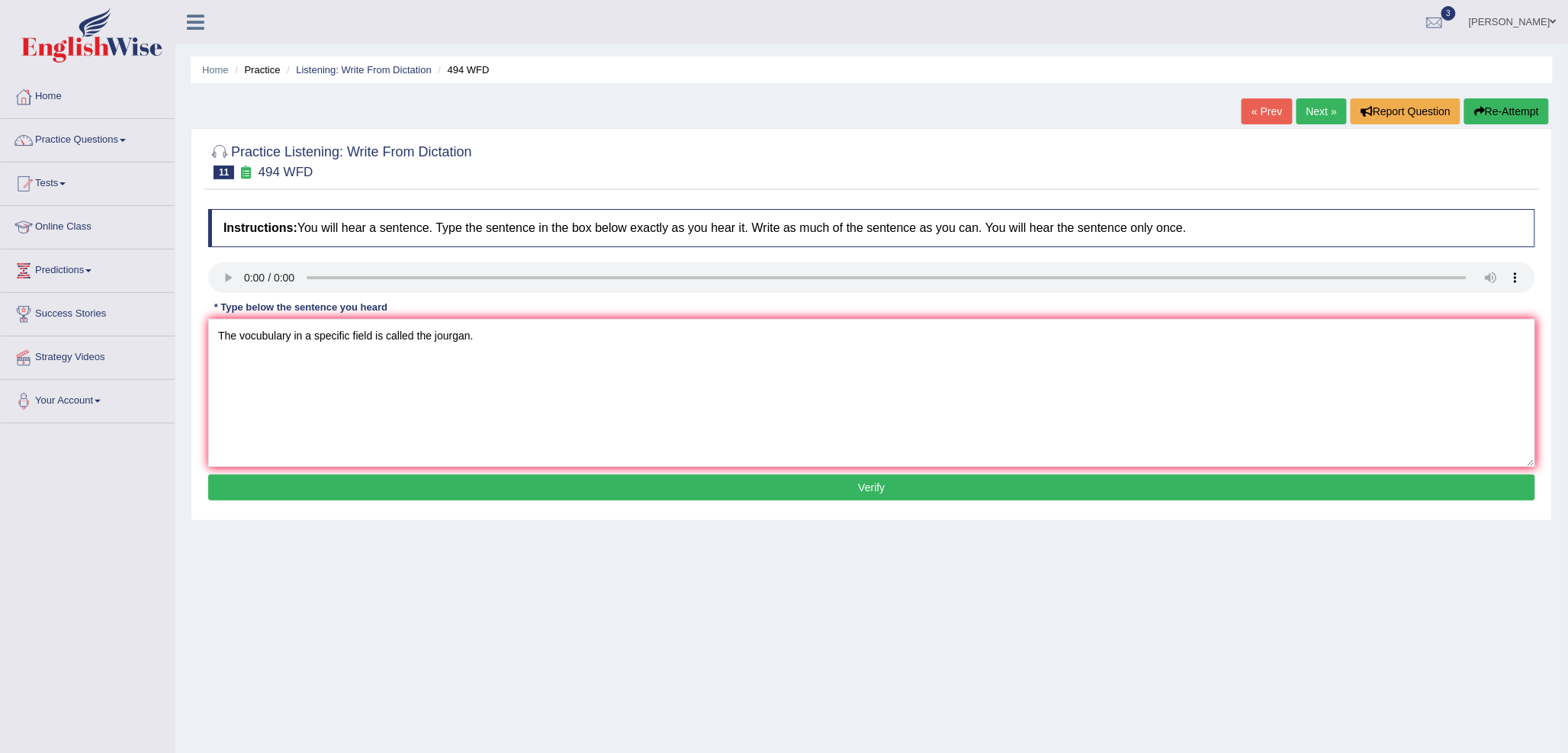
click at [586, 487] on button "Verify" at bounding box center [871, 488] width 1327 height 26
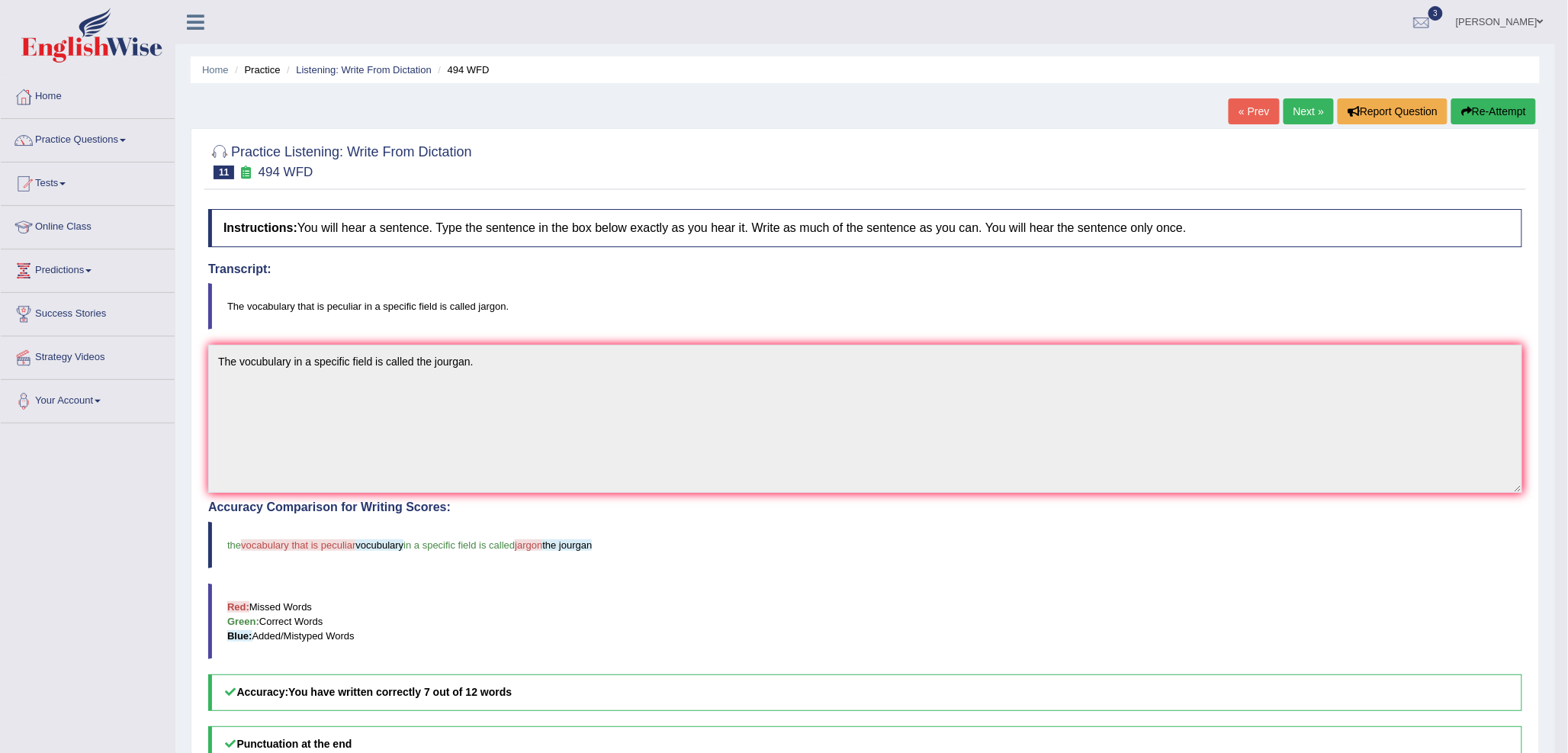
click at [1298, 108] on link "Next »" at bounding box center [1309, 111] width 50 height 26
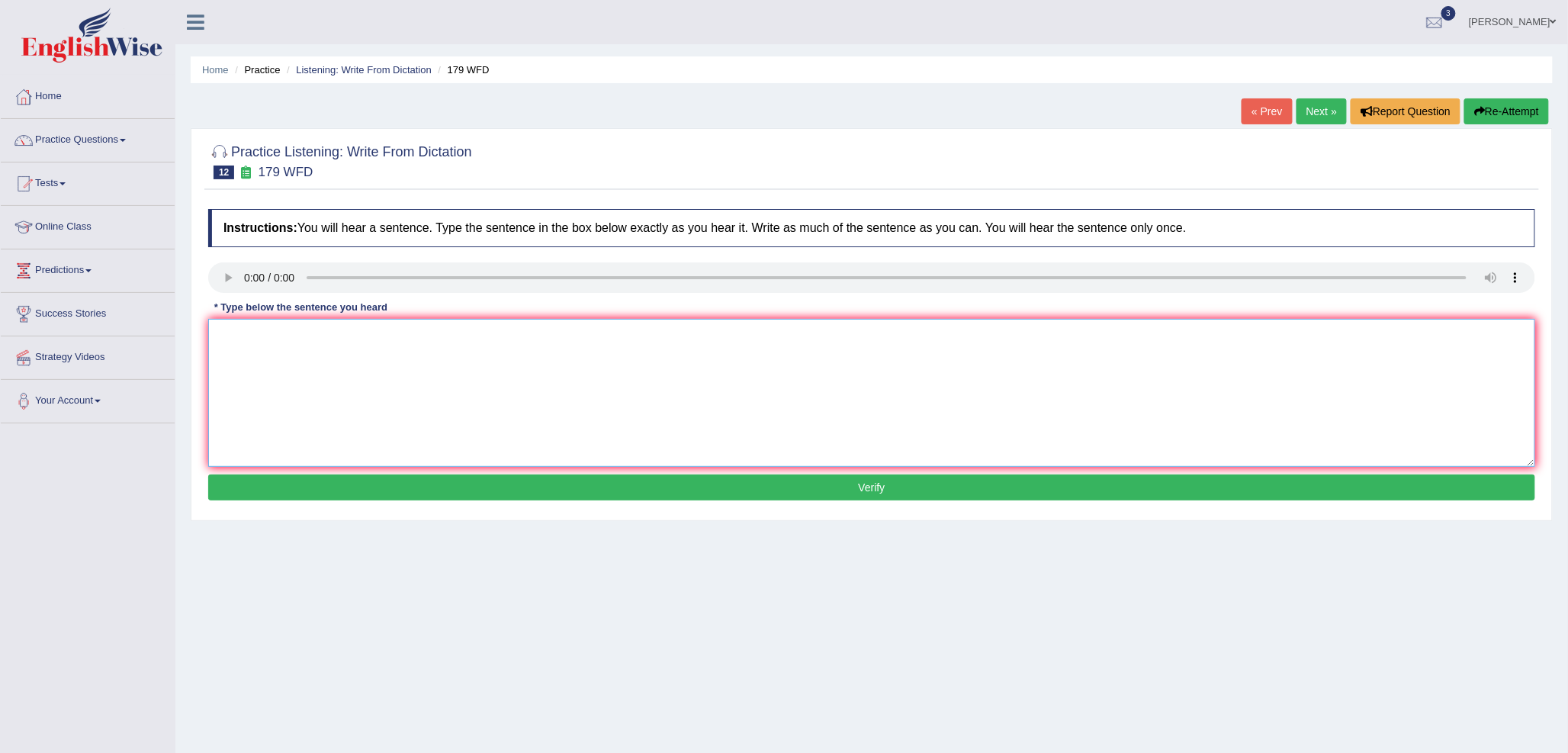
click at [271, 383] on textarea at bounding box center [871, 393] width 1327 height 148
type textarea "Lecturs are the most oldest teaching methods in the Universities."
click at [497, 486] on button "Verify" at bounding box center [871, 488] width 1327 height 26
